Goal: Transaction & Acquisition: Book appointment/travel/reservation

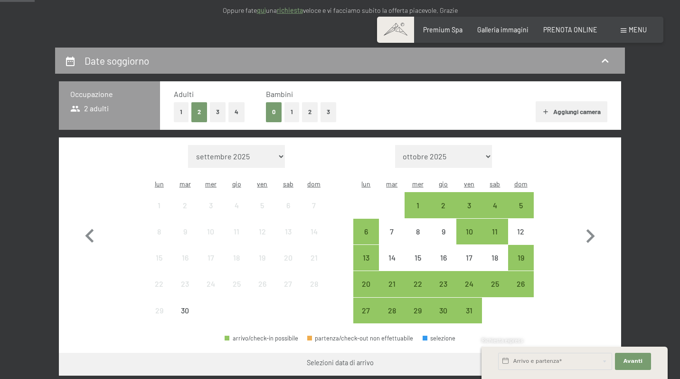
scroll to position [181, 0]
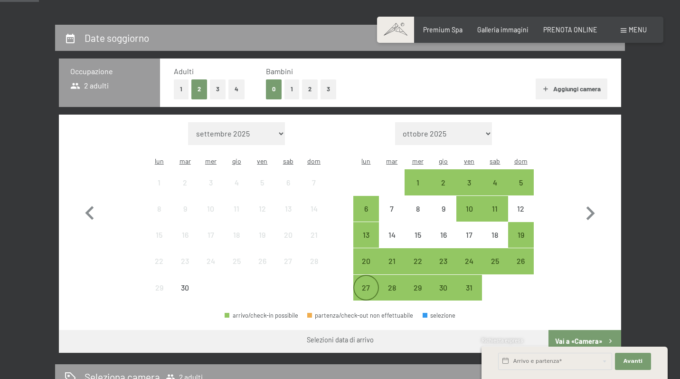
click at [369, 284] on div "27" at bounding box center [366, 296] width 24 height 24
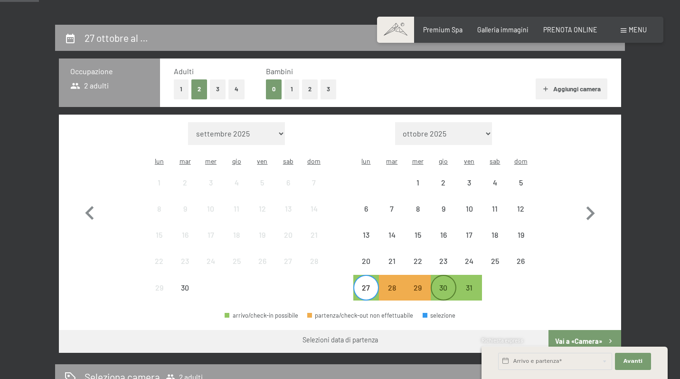
click at [439, 284] on div "30" at bounding box center [444, 296] width 24 height 24
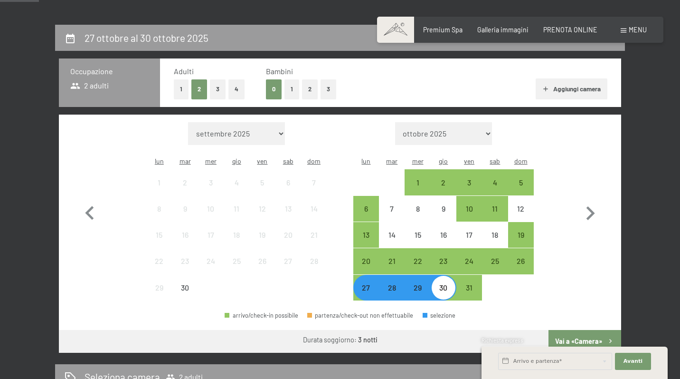
click at [576, 330] on button "Vai a «Camera»" at bounding box center [585, 341] width 73 height 23
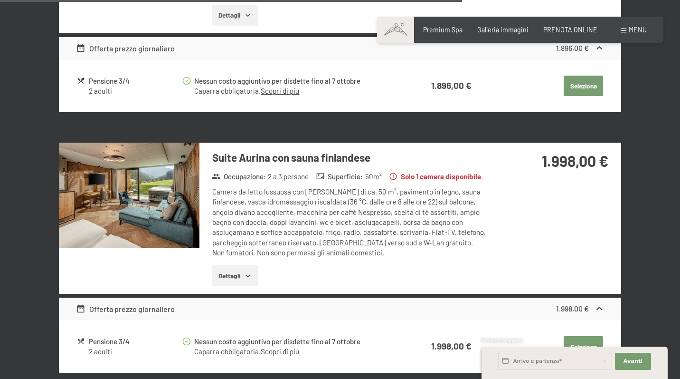
scroll to position [1482, 0]
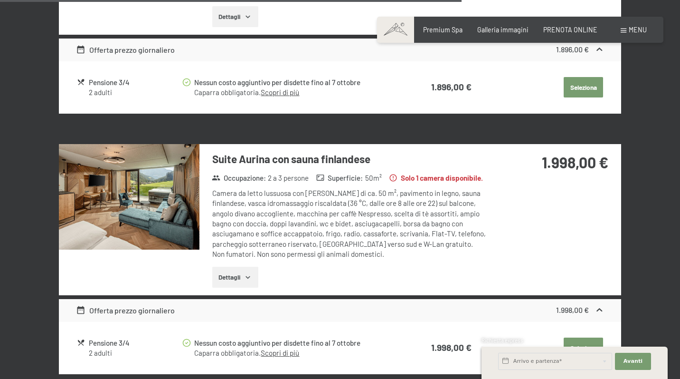
click at [149, 153] on img at bounding box center [129, 196] width 141 height 105
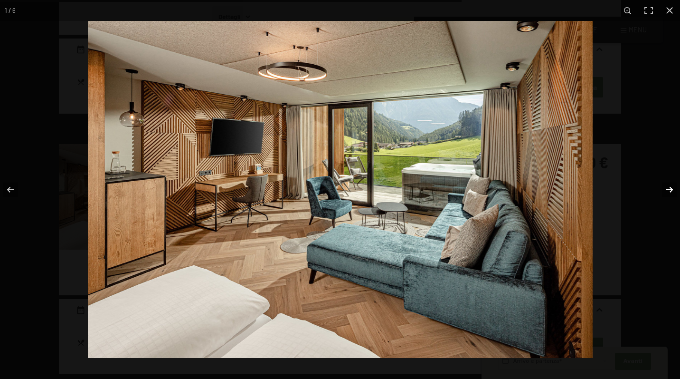
click at [672, 189] on button "button" at bounding box center [663, 189] width 33 height 47
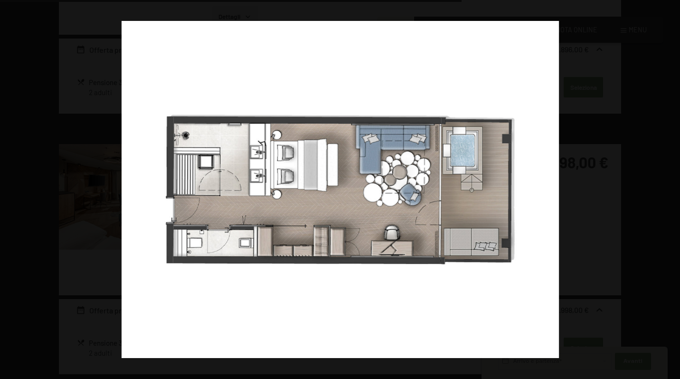
click at [672, 189] on button "button" at bounding box center [663, 189] width 33 height 47
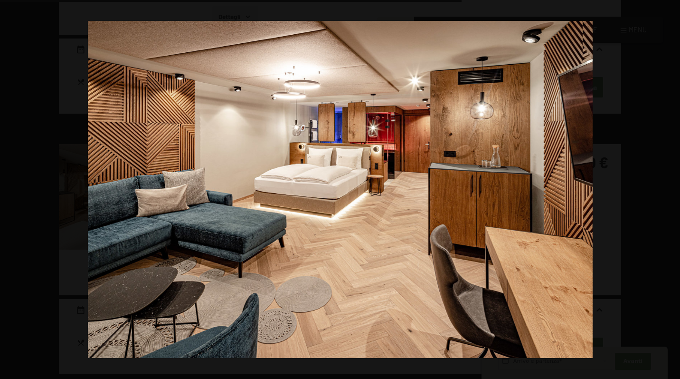
click at [672, 189] on button "button" at bounding box center [663, 189] width 33 height 47
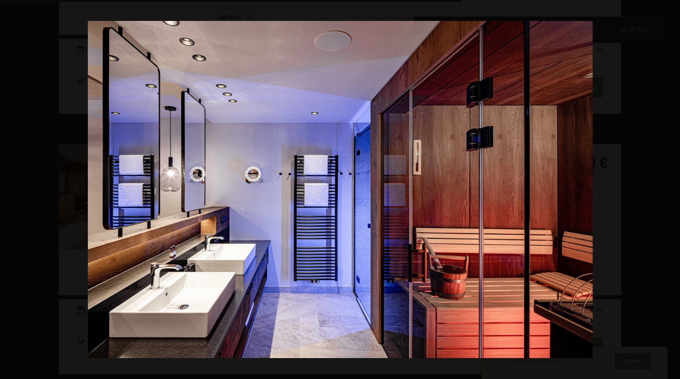
click at [672, 189] on button "button" at bounding box center [663, 189] width 33 height 47
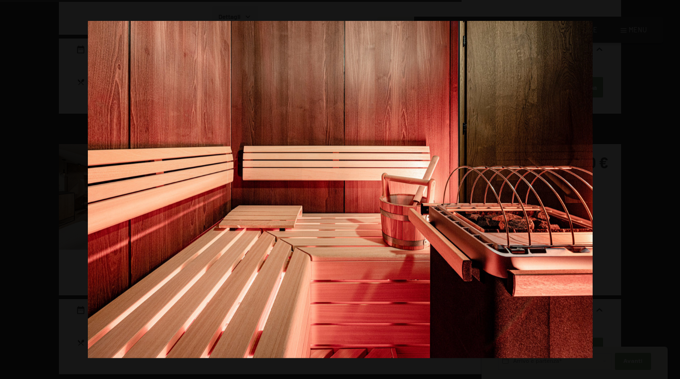
click at [672, 189] on button "button" at bounding box center [663, 189] width 33 height 47
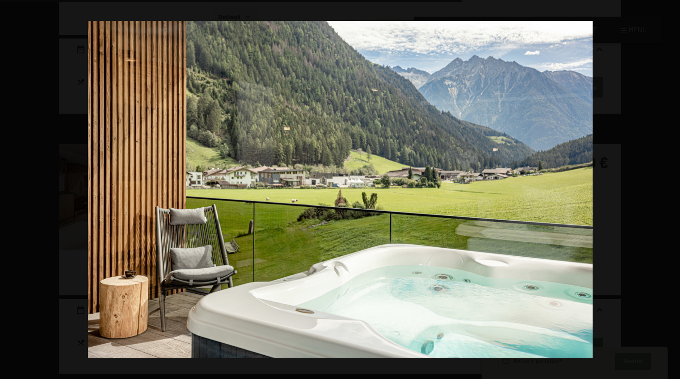
click at [672, 189] on button "button" at bounding box center [663, 189] width 33 height 47
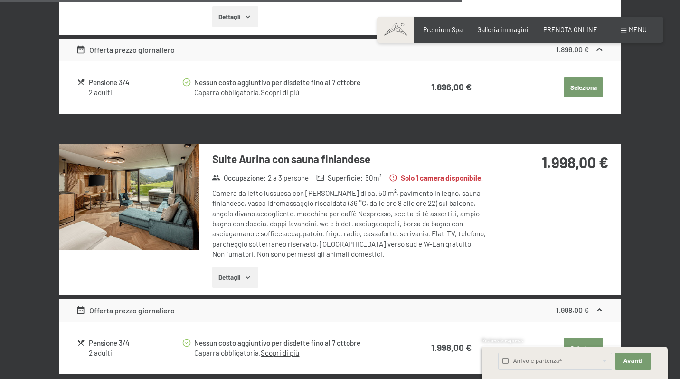
click at [0, 0] on button "button" at bounding box center [0, 0] width 0 height 0
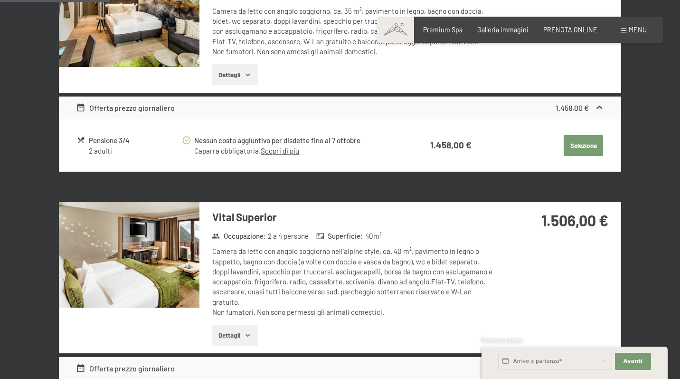
scroll to position [353, 0]
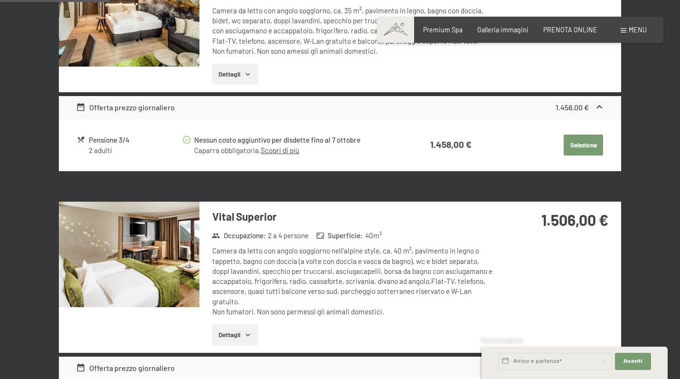
click at [159, 246] on img at bounding box center [129, 253] width 141 height 105
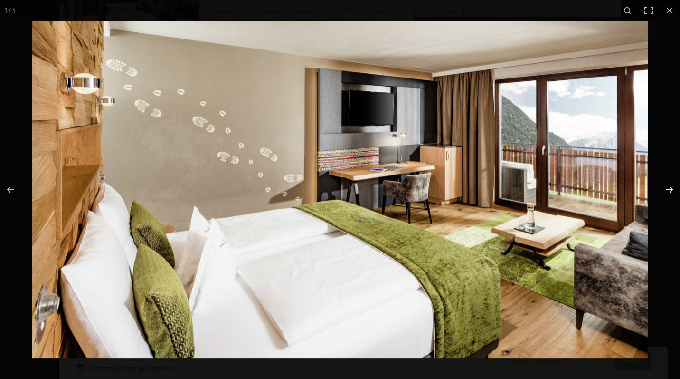
click at [669, 188] on button "button" at bounding box center [663, 189] width 33 height 47
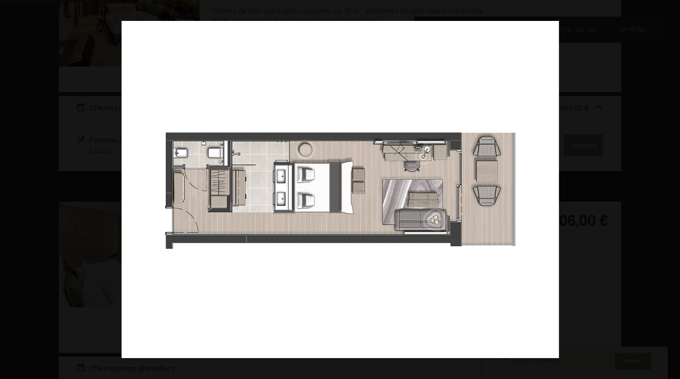
click at [669, 188] on button "button" at bounding box center [663, 189] width 33 height 47
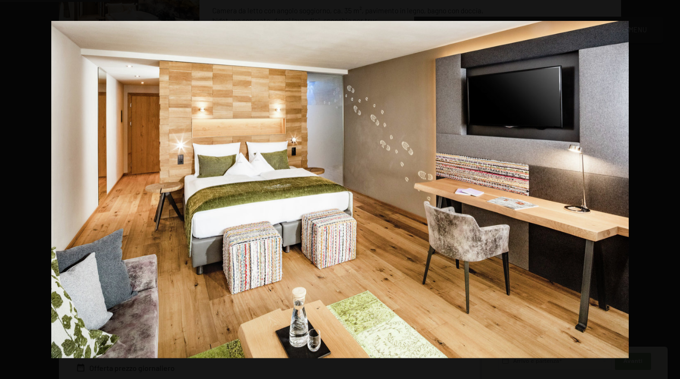
click at [669, 188] on button "button" at bounding box center [663, 189] width 33 height 47
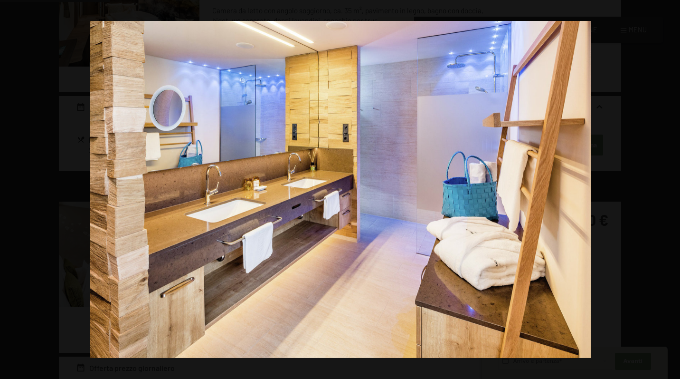
click at [669, 188] on button "button" at bounding box center [663, 189] width 33 height 47
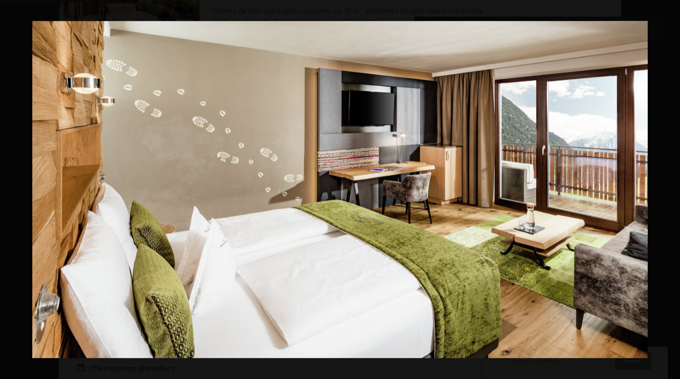
click at [669, 188] on button "button" at bounding box center [663, 189] width 33 height 47
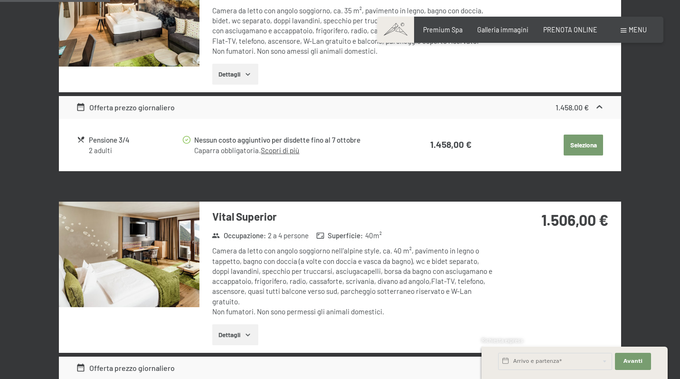
click at [0, 0] on button "button" at bounding box center [0, 0] width 0 height 0
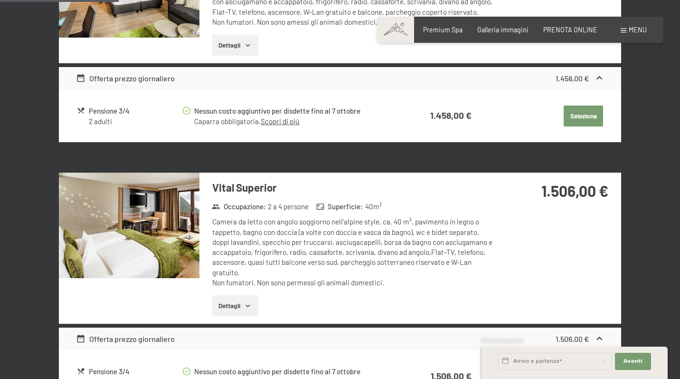
scroll to position [383, 0]
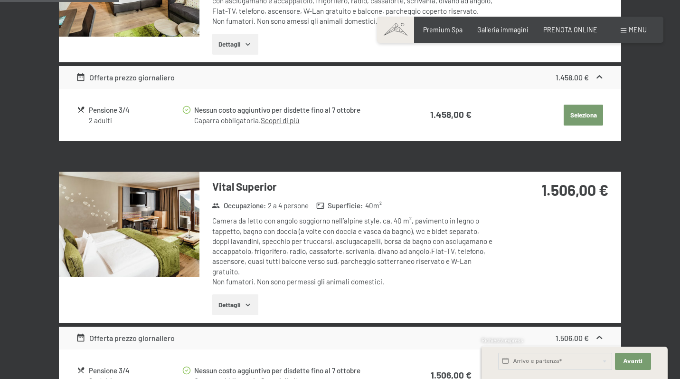
click at [251, 301] on icon "button" at bounding box center [248, 305] width 8 height 8
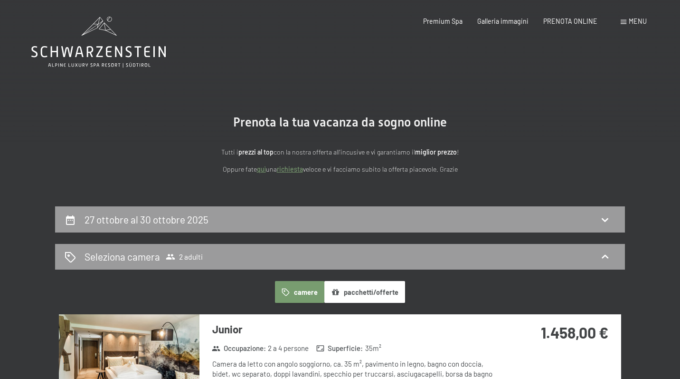
scroll to position [0, 0]
